Goal: Transaction & Acquisition: Purchase product/service

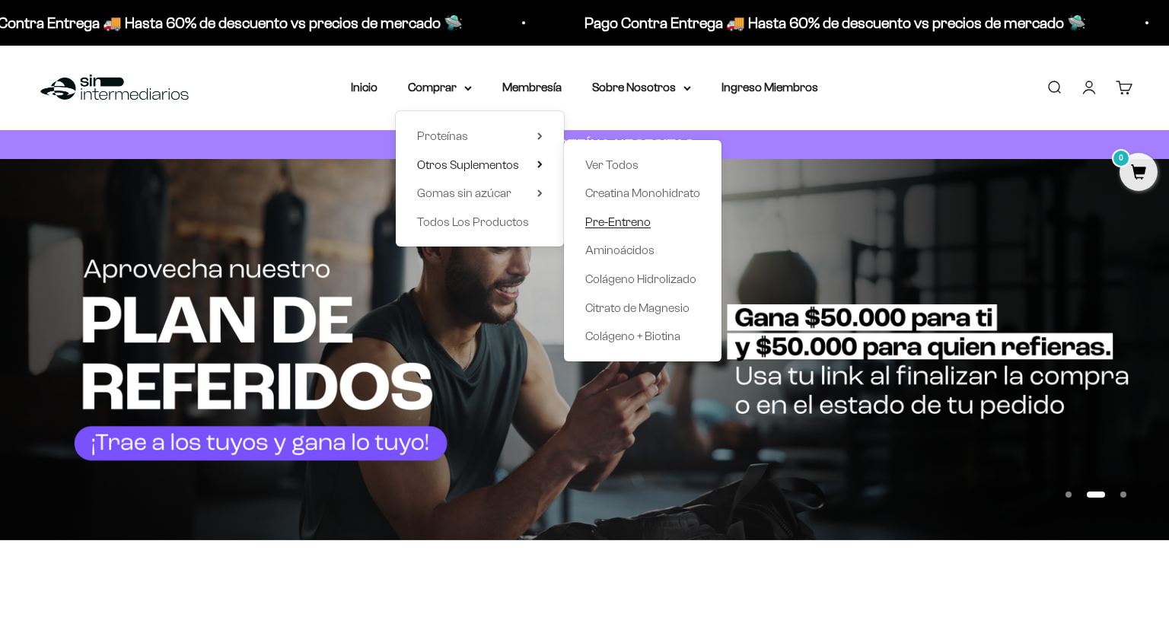
click at [616, 221] on span "Pre-Entreno" at bounding box center [617, 221] width 65 height 13
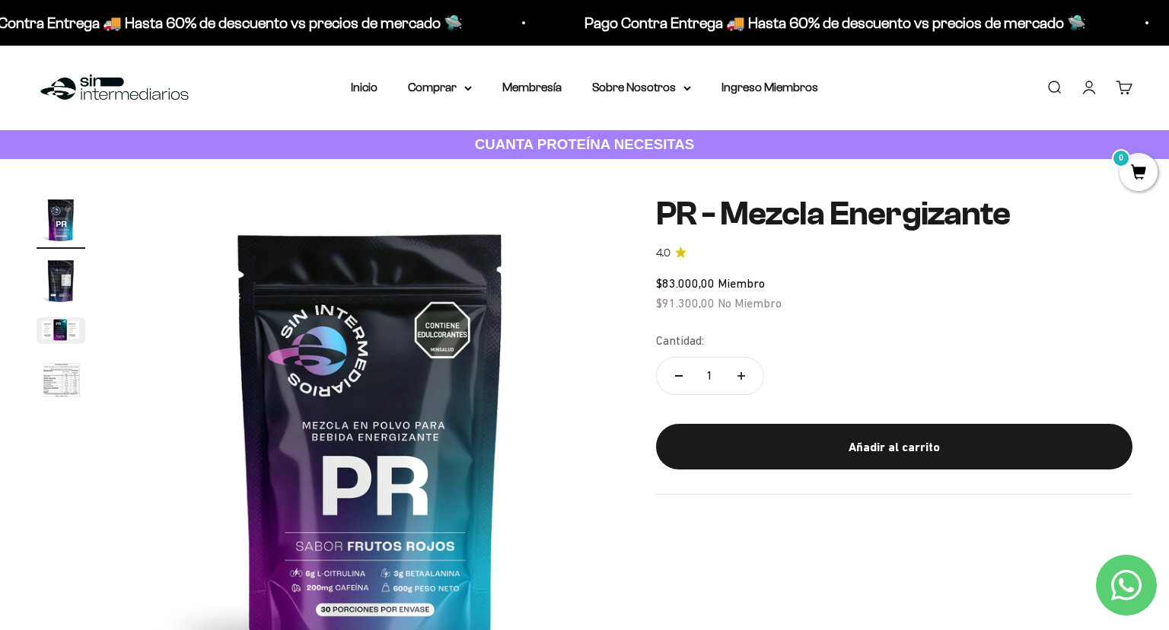
scroll to position [493, 0]
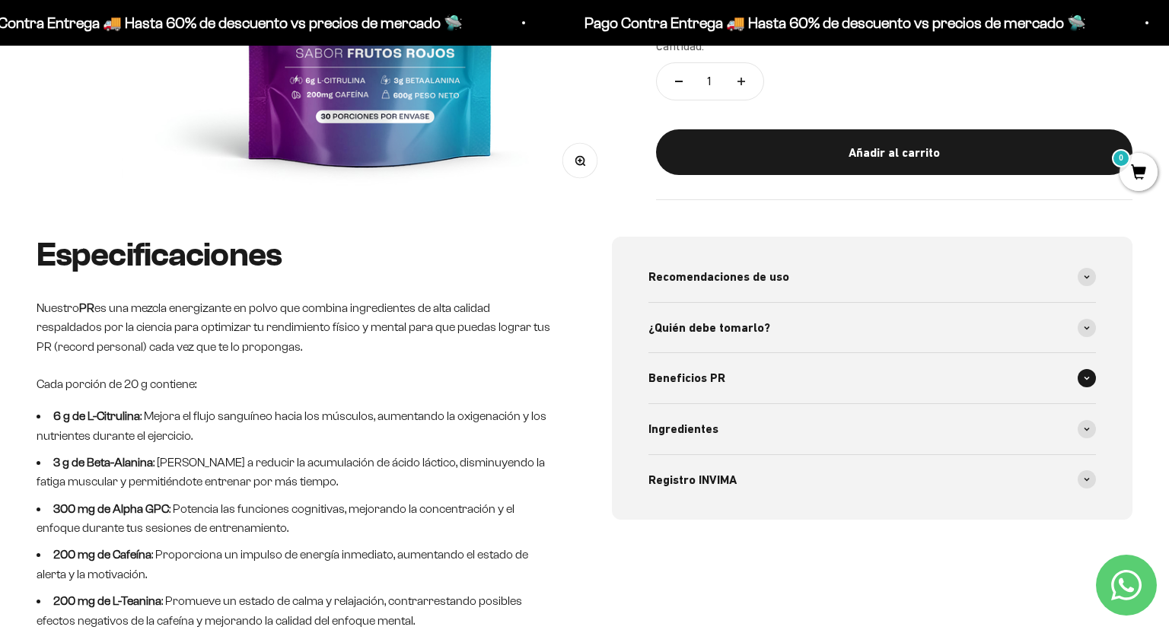
click at [708, 380] on span "Beneficios PR" at bounding box center [686, 378] width 77 height 20
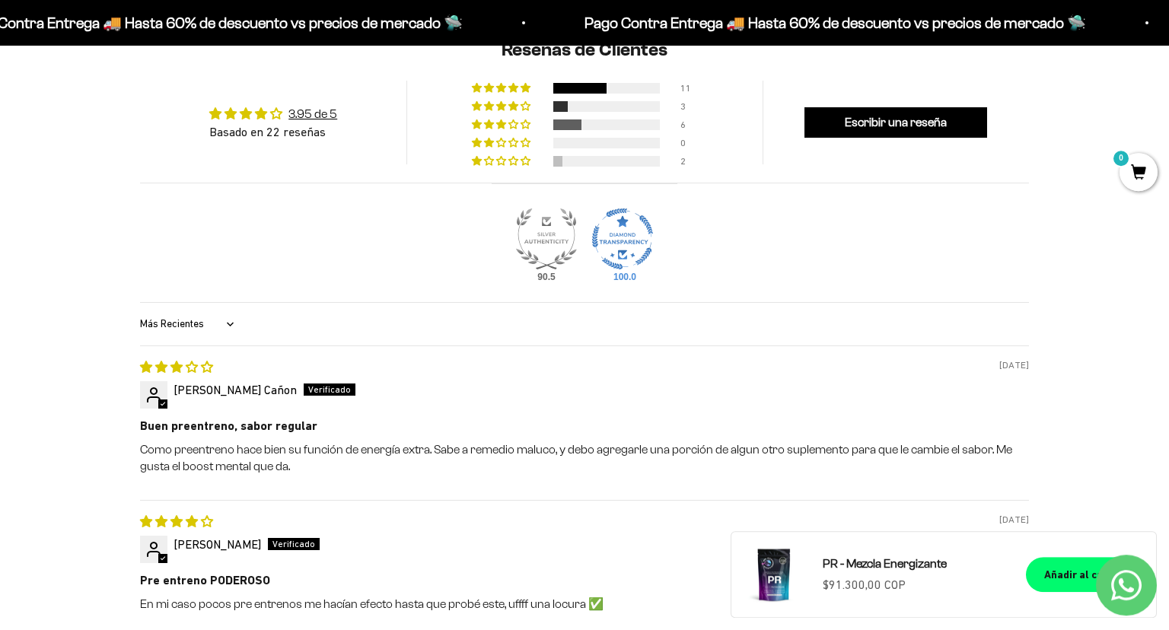
scroll to position [1315, 0]
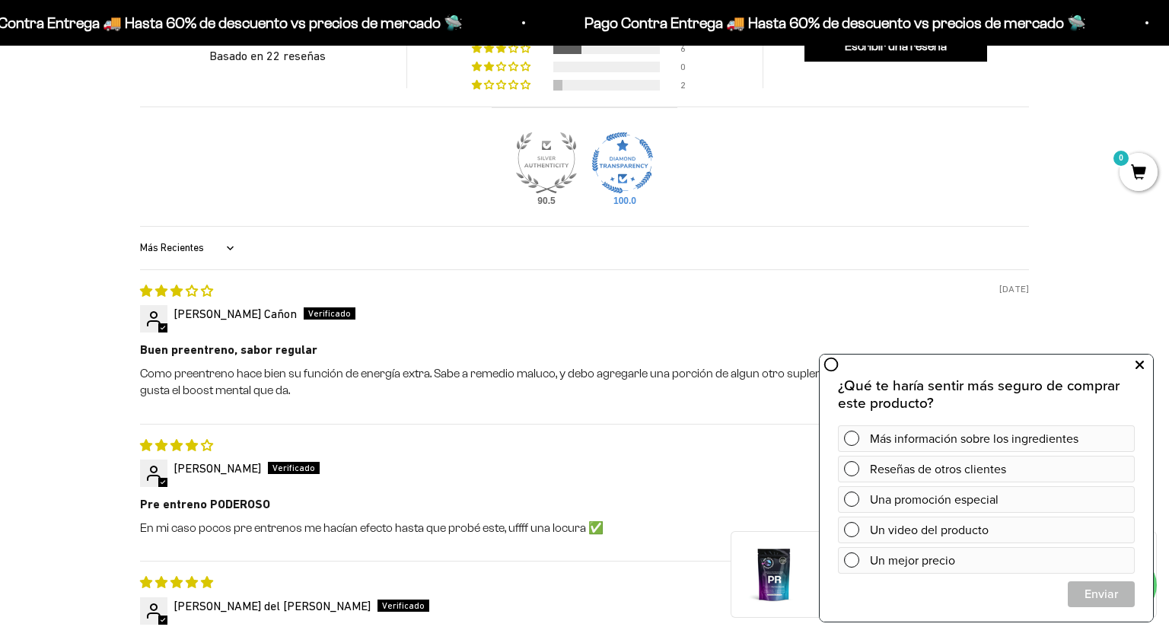
click at [1144, 363] on button at bounding box center [1138, 365] width 27 height 24
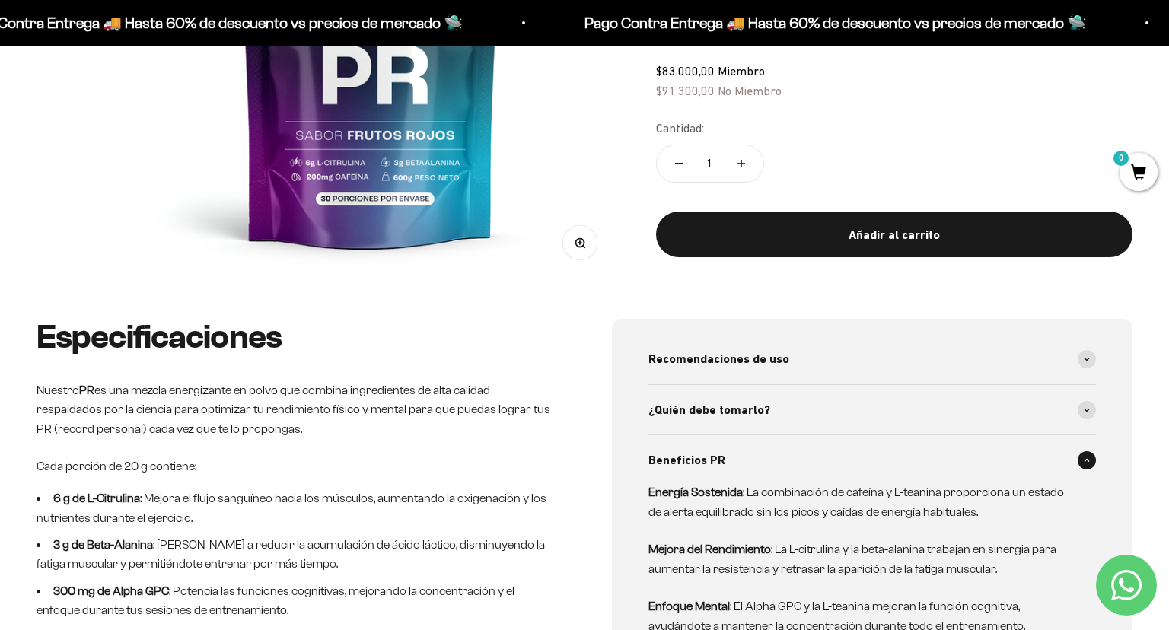
scroll to position [0, 0]
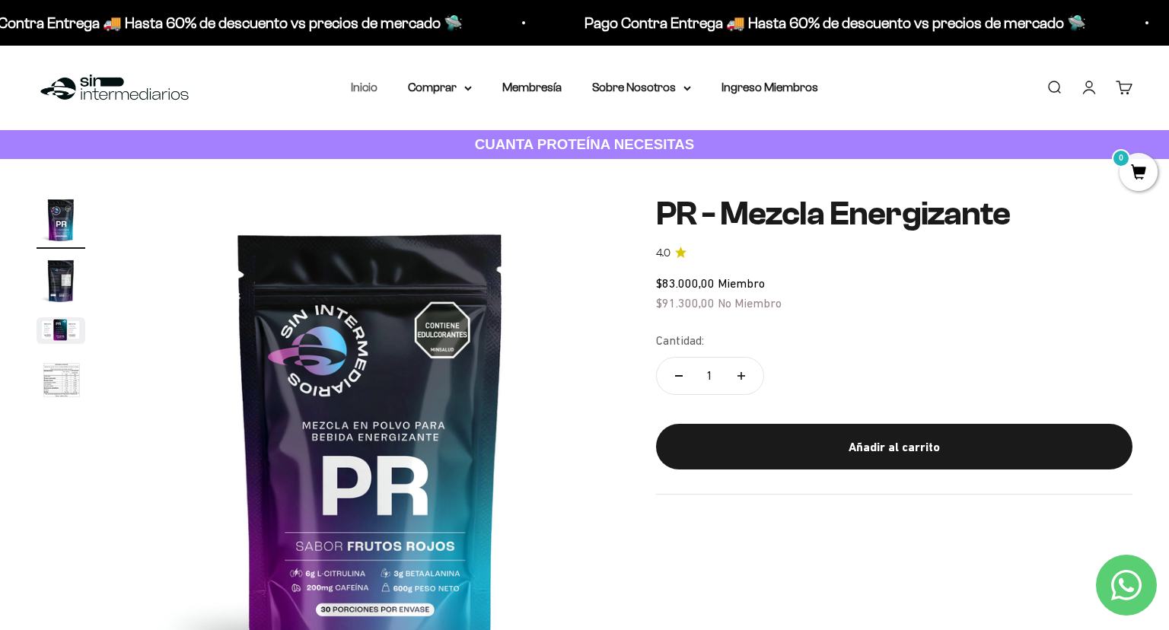
click at [356, 91] on link "Inicio" at bounding box center [364, 87] width 27 height 13
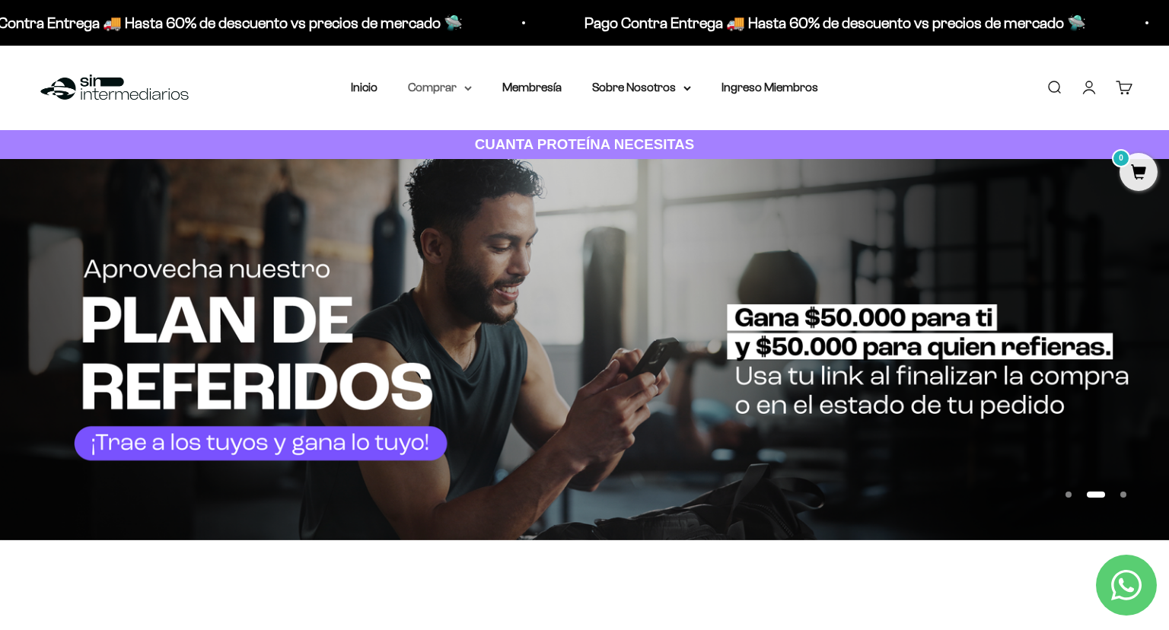
click at [447, 87] on summary "Comprar" at bounding box center [440, 88] width 64 height 20
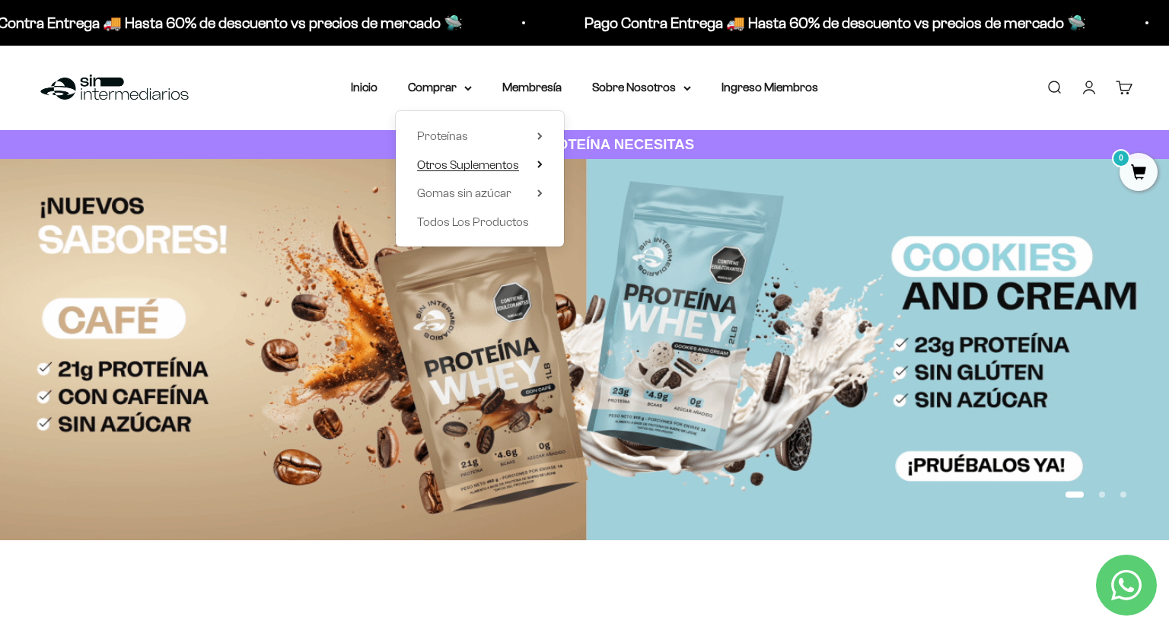
click at [508, 169] on span "Otros Suplementos" at bounding box center [468, 164] width 102 height 13
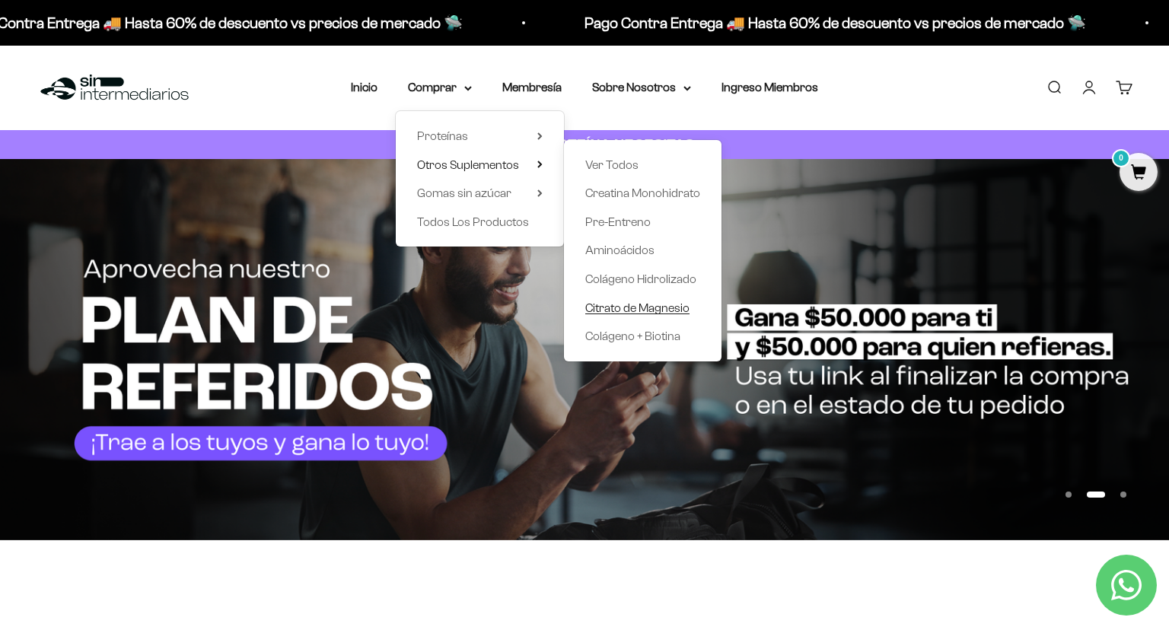
click at [650, 307] on span "Citrato de Magnesio" at bounding box center [637, 307] width 104 height 13
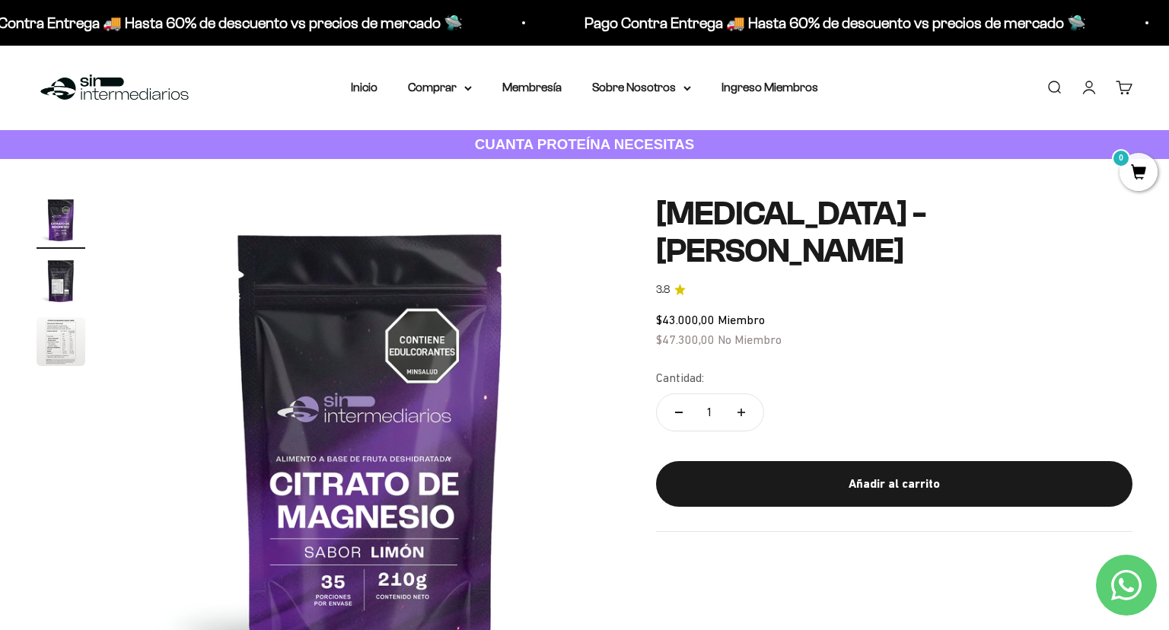
click at [1144, 168] on span "0" at bounding box center [1138, 172] width 38 height 38
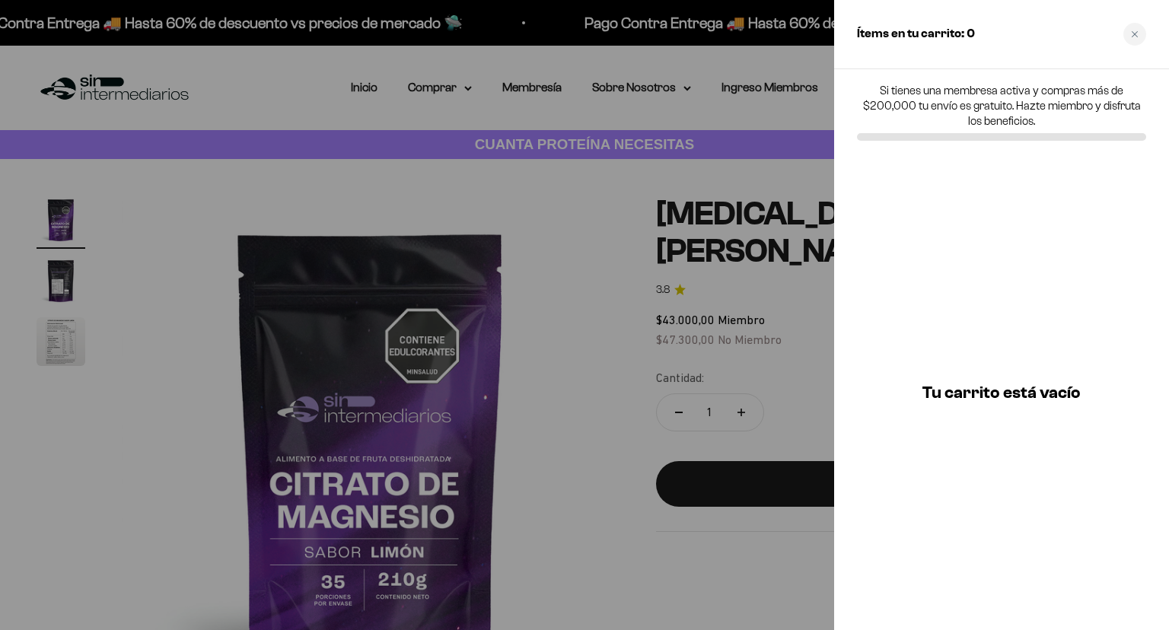
click at [790, 175] on div at bounding box center [584, 315] width 1169 height 630
